Goal: Task Accomplishment & Management: Manage account settings

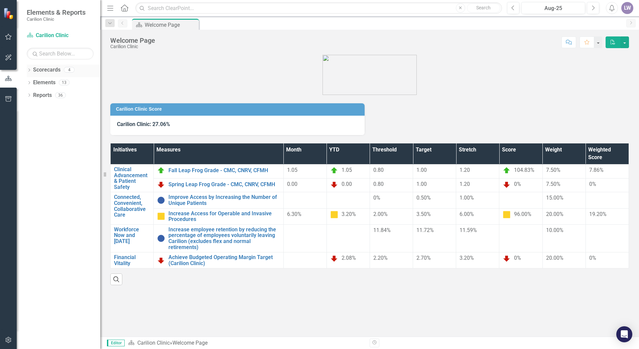
click at [31, 69] on icon "Dropdown" at bounding box center [29, 71] width 5 height 4
click at [33, 84] on icon "Dropdown" at bounding box center [32, 82] width 5 height 4
click at [38, 96] on icon "Dropdown" at bounding box center [39, 95] width 5 height 4
click at [50, 107] on div "Neurology" at bounding box center [68, 109] width 63 height 13
click at [58, 109] on link "Neurology" at bounding box center [75, 108] width 50 height 8
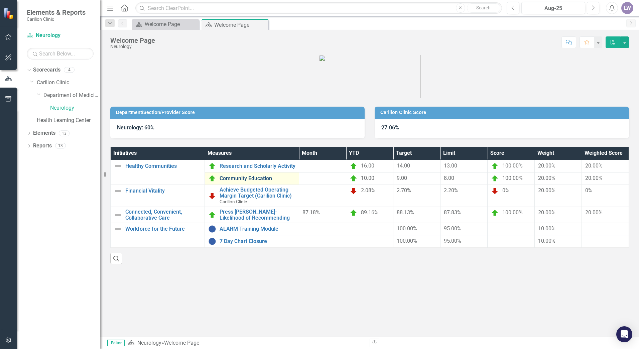
click at [261, 178] on link "Community Education" at bounding box center [257, 178] width 76 height 6
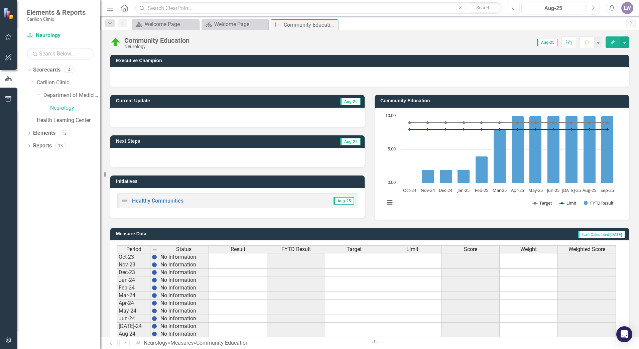
scroll to position [118, 0]
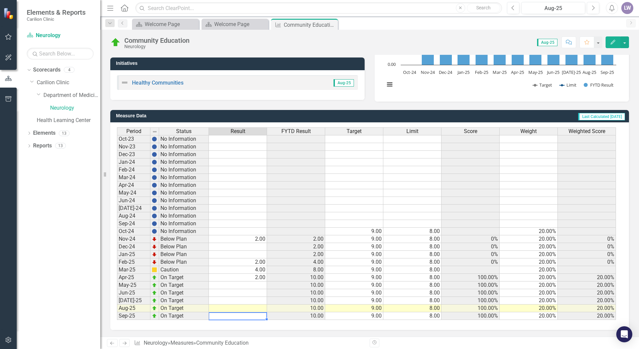
click at [256, 318] on td at bounding box center [238, 316] width 58 height 8
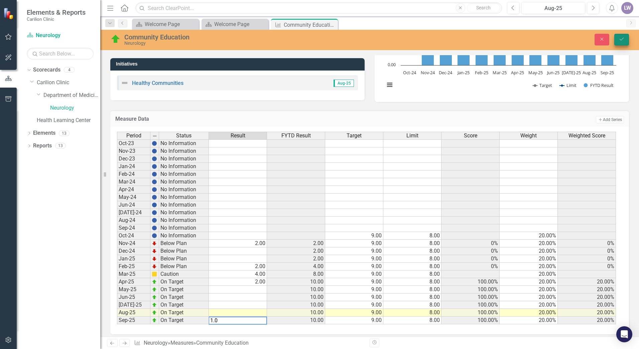
type textarea "1.0"
click at [620, 38] on icon "Save" at bounding box center [621, 39] width 6 height 5
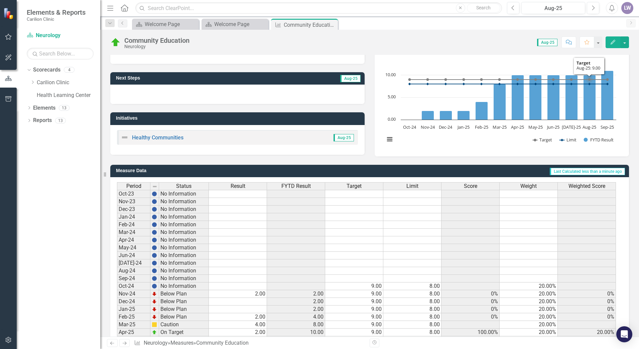
scroll to position [0, 0]
